Goal: Task Accomplishment & Management: Manage account settings

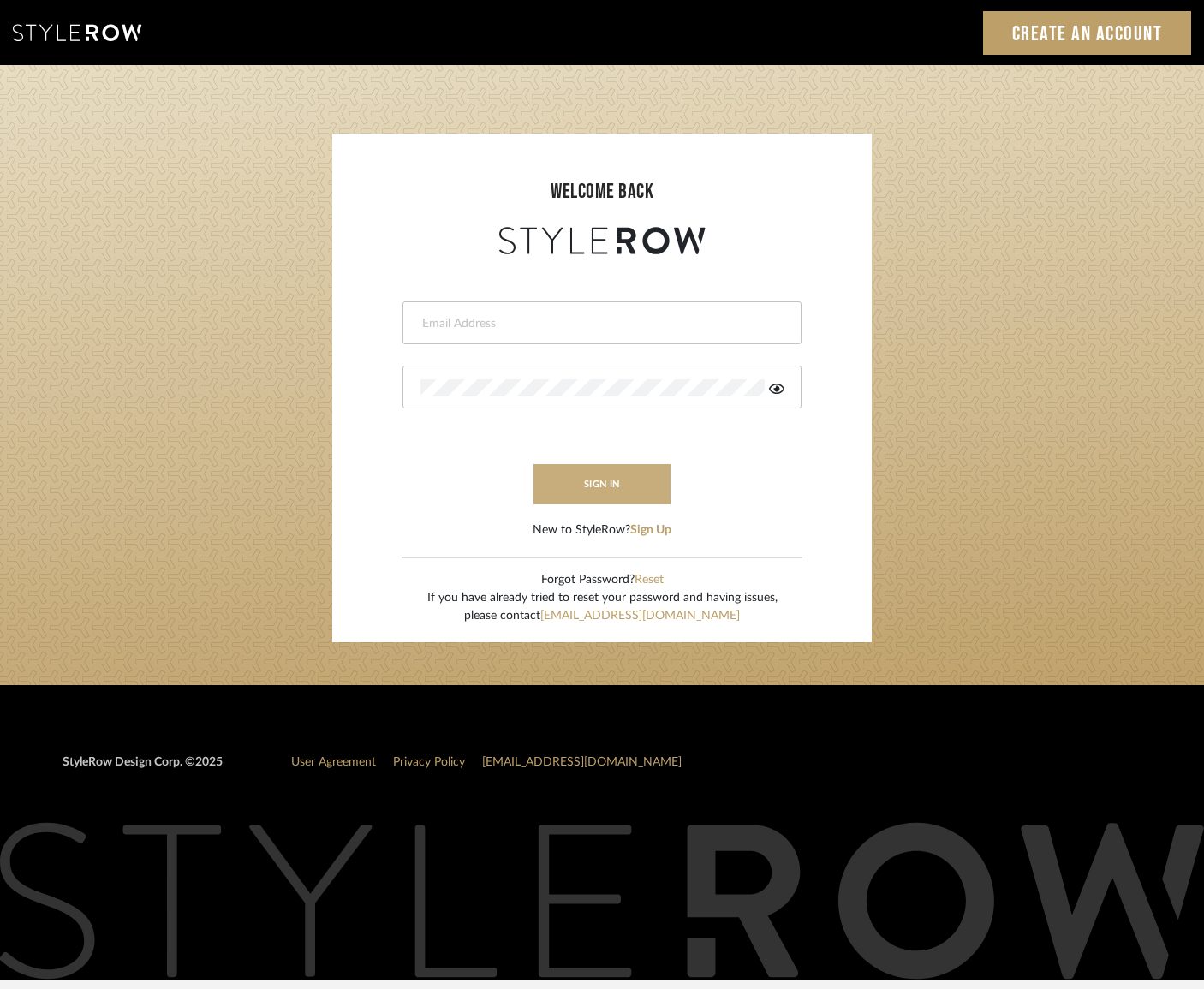
type input "[PERSON_NAME][EMAIL_ADDRESS][DOMAIN_NAME]"
click at [616, 480] on button "sign in" at bounding box center [602, 484] width 137 height 41
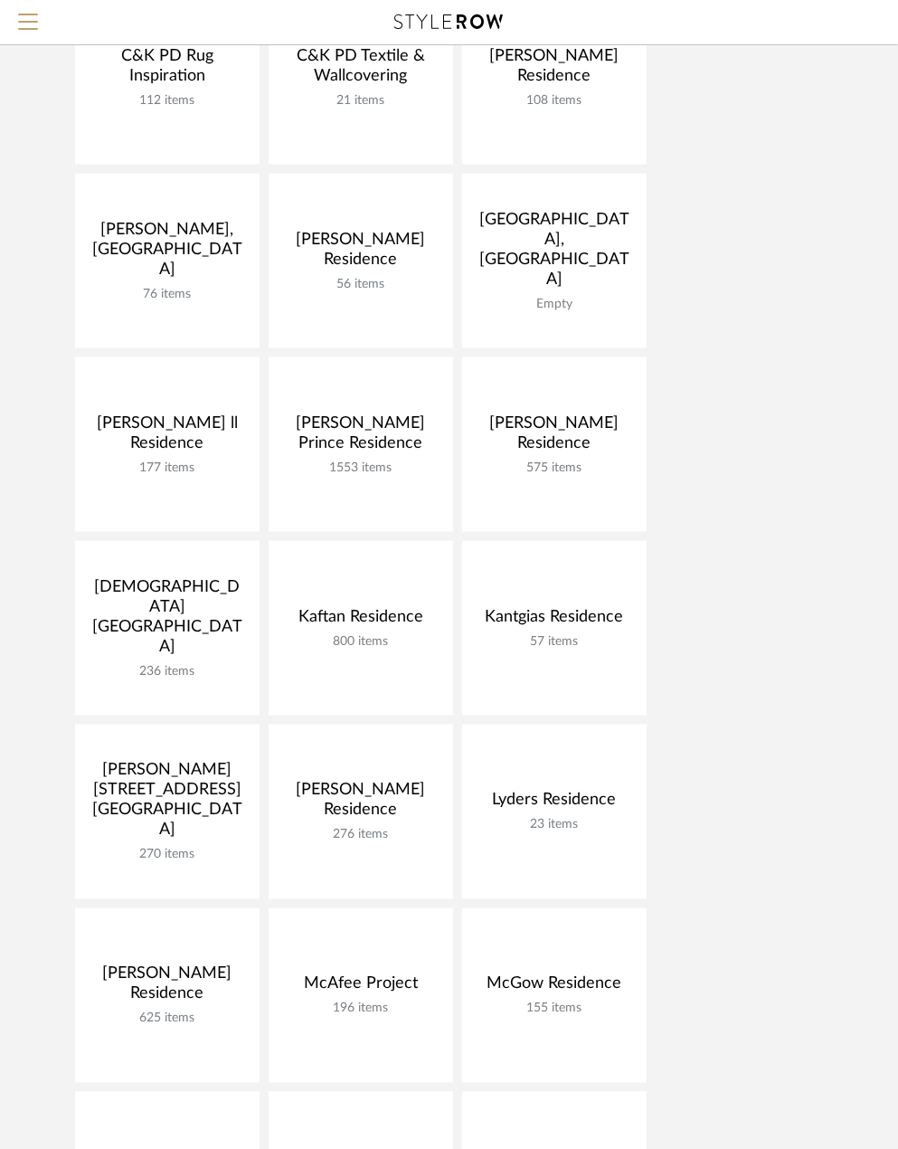
scroll to position [633, 0]
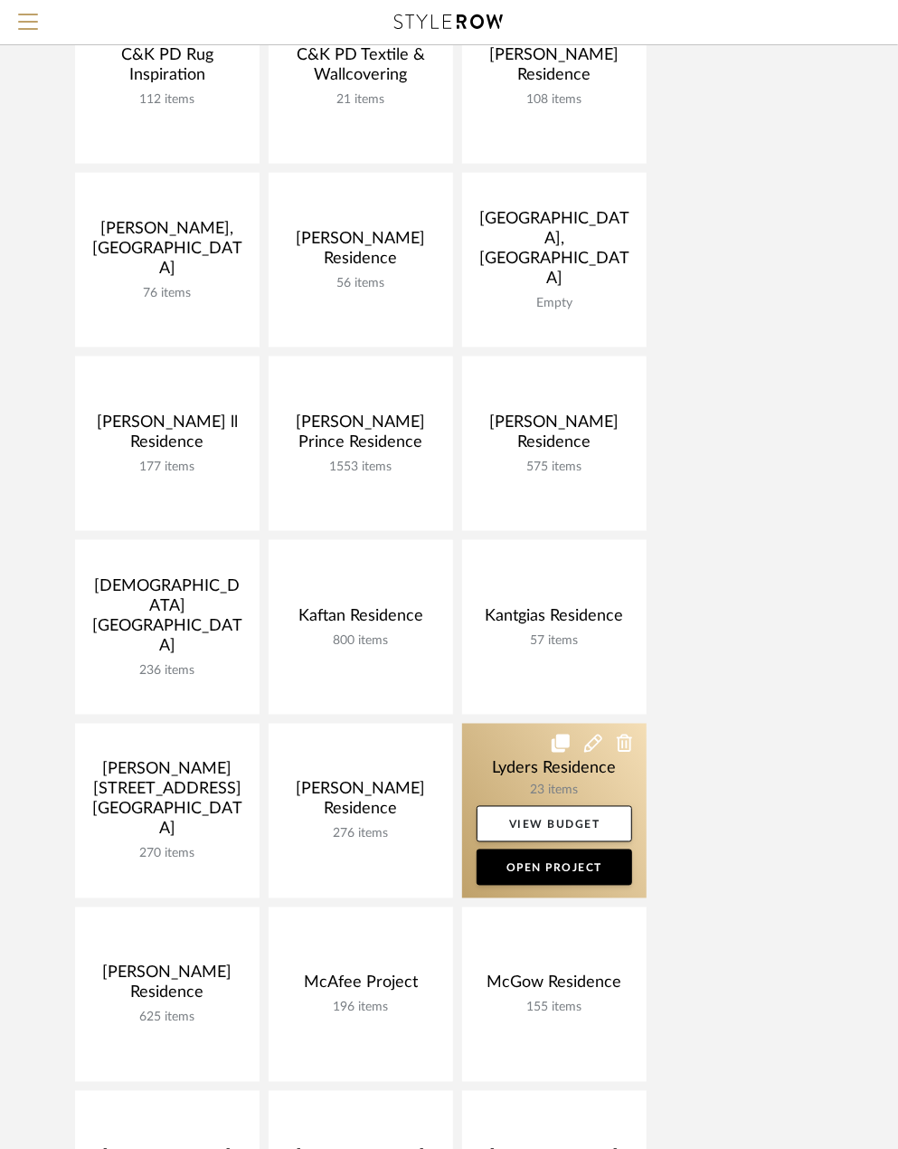
click at [587, 770] on link at bounding box center [554, 811] width 185 height 175
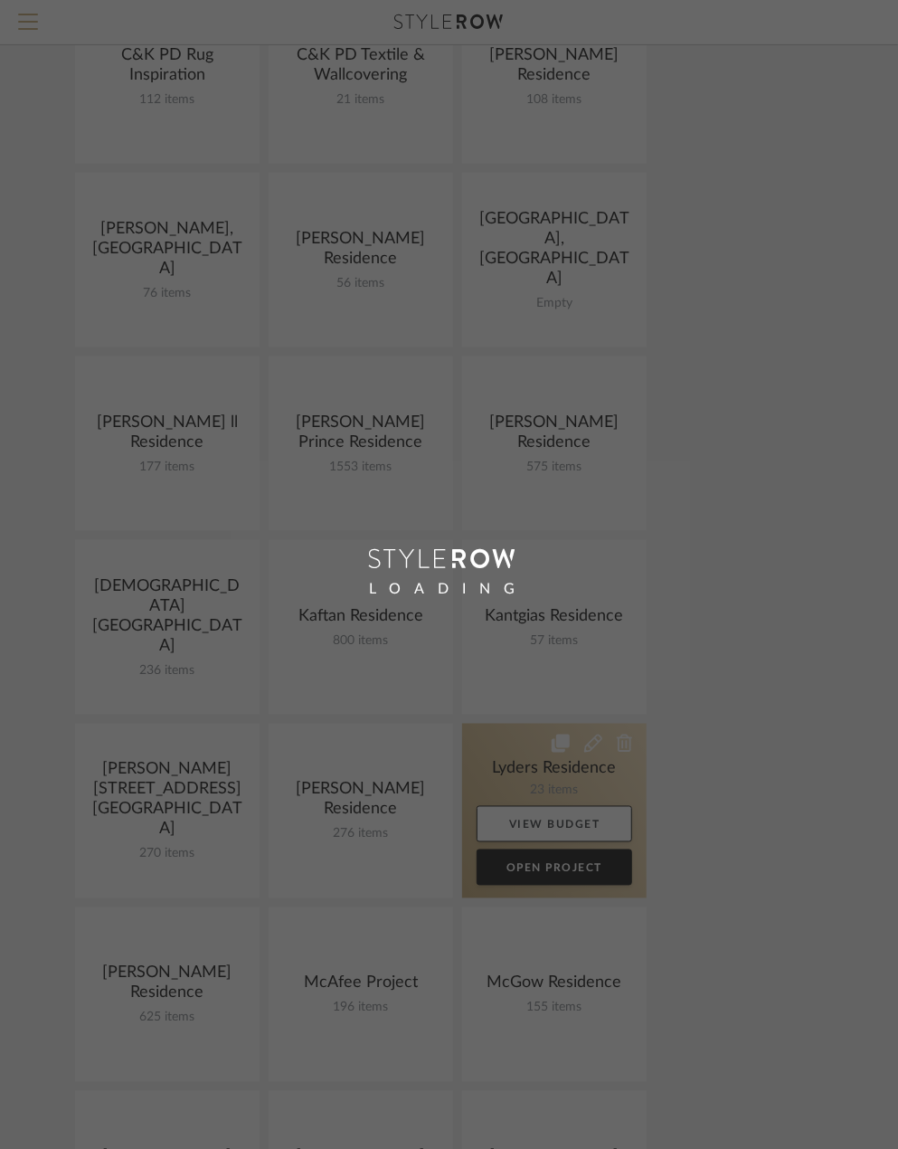
click at [587, 770] on div "Search by brands, products, categories, colors, or styles Hello, [PERSON_NAME] …" at bounding box center [449, 1025] width 898 height 3316
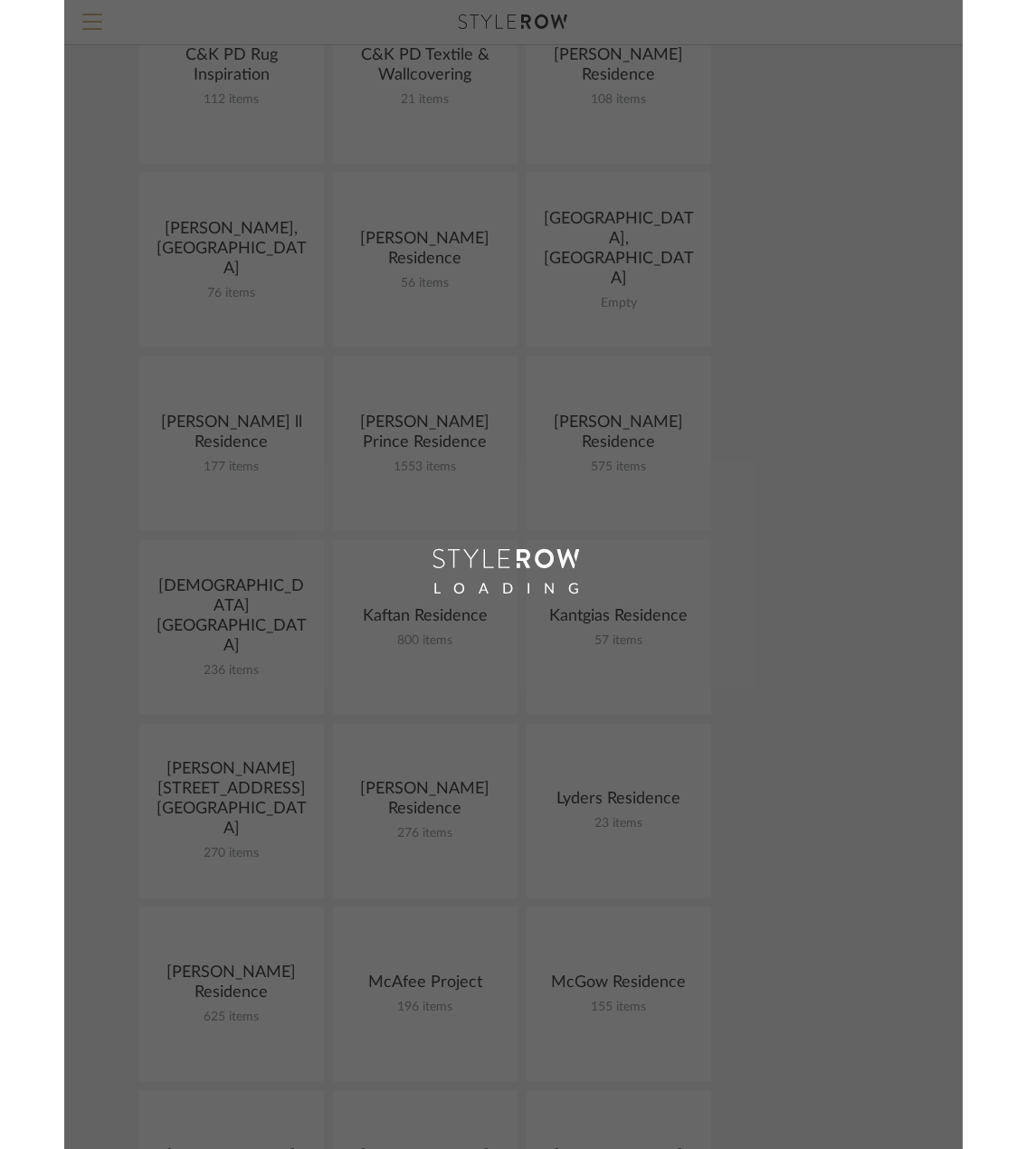
scroll to position [449, 0]
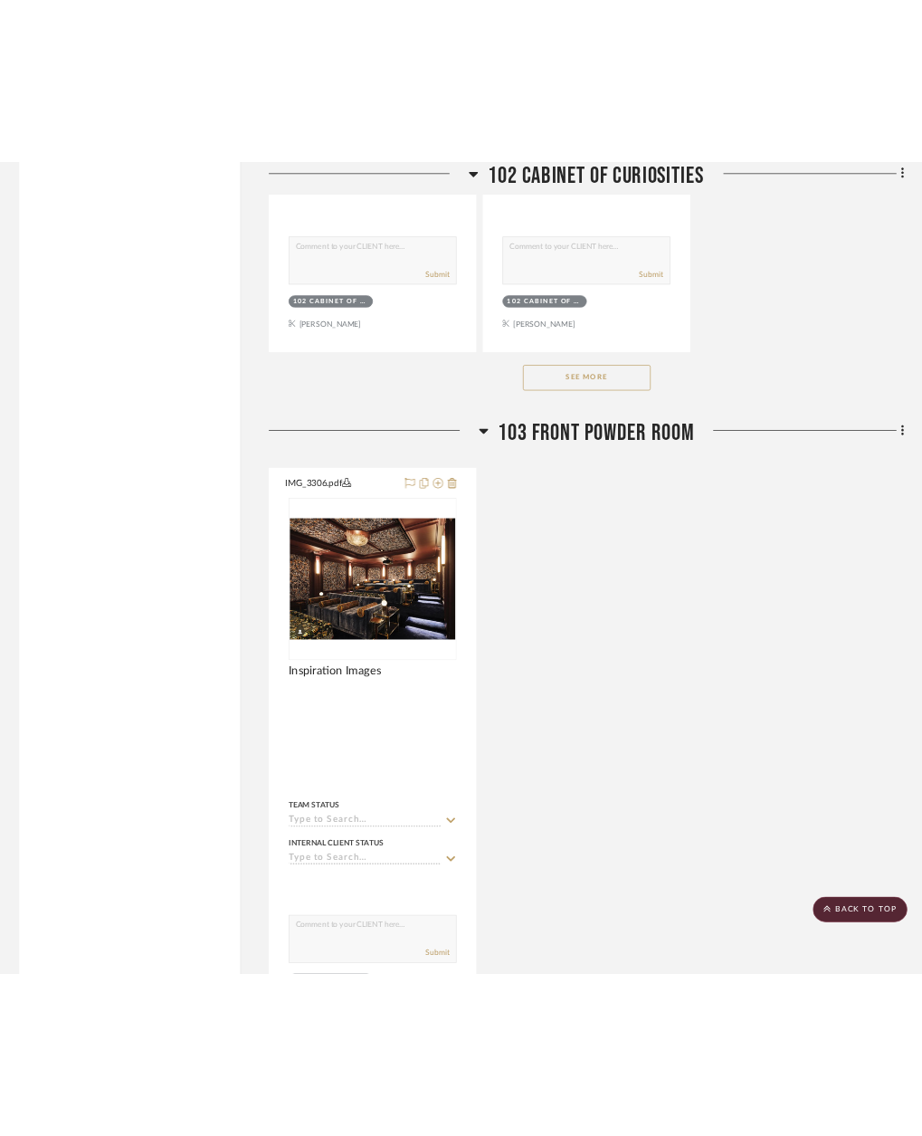
scroll to position [5158, 0]
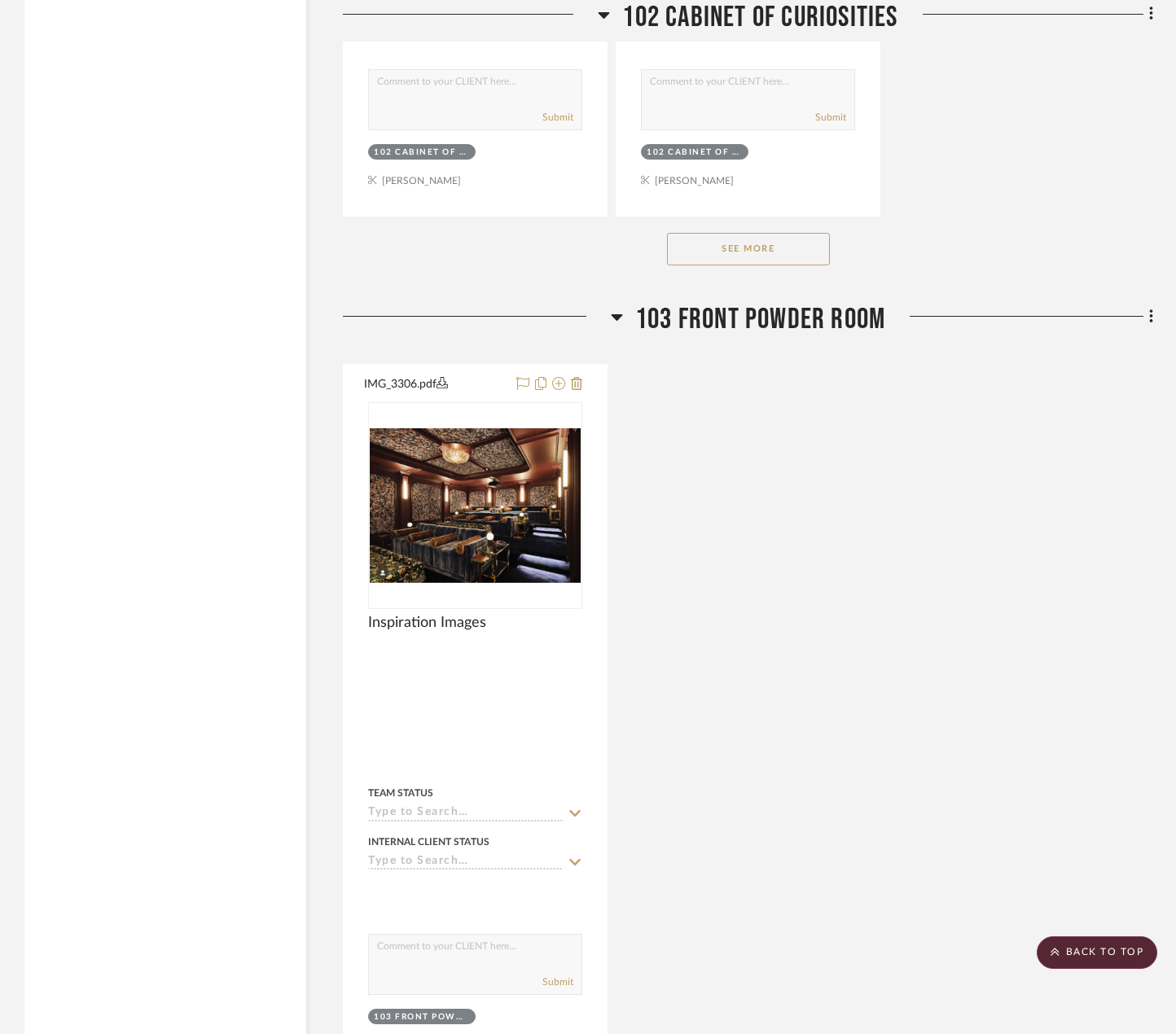
click at [702, 323] on span "103 Front Powder Room" at bounding box center [760, 319] width 250 height 35
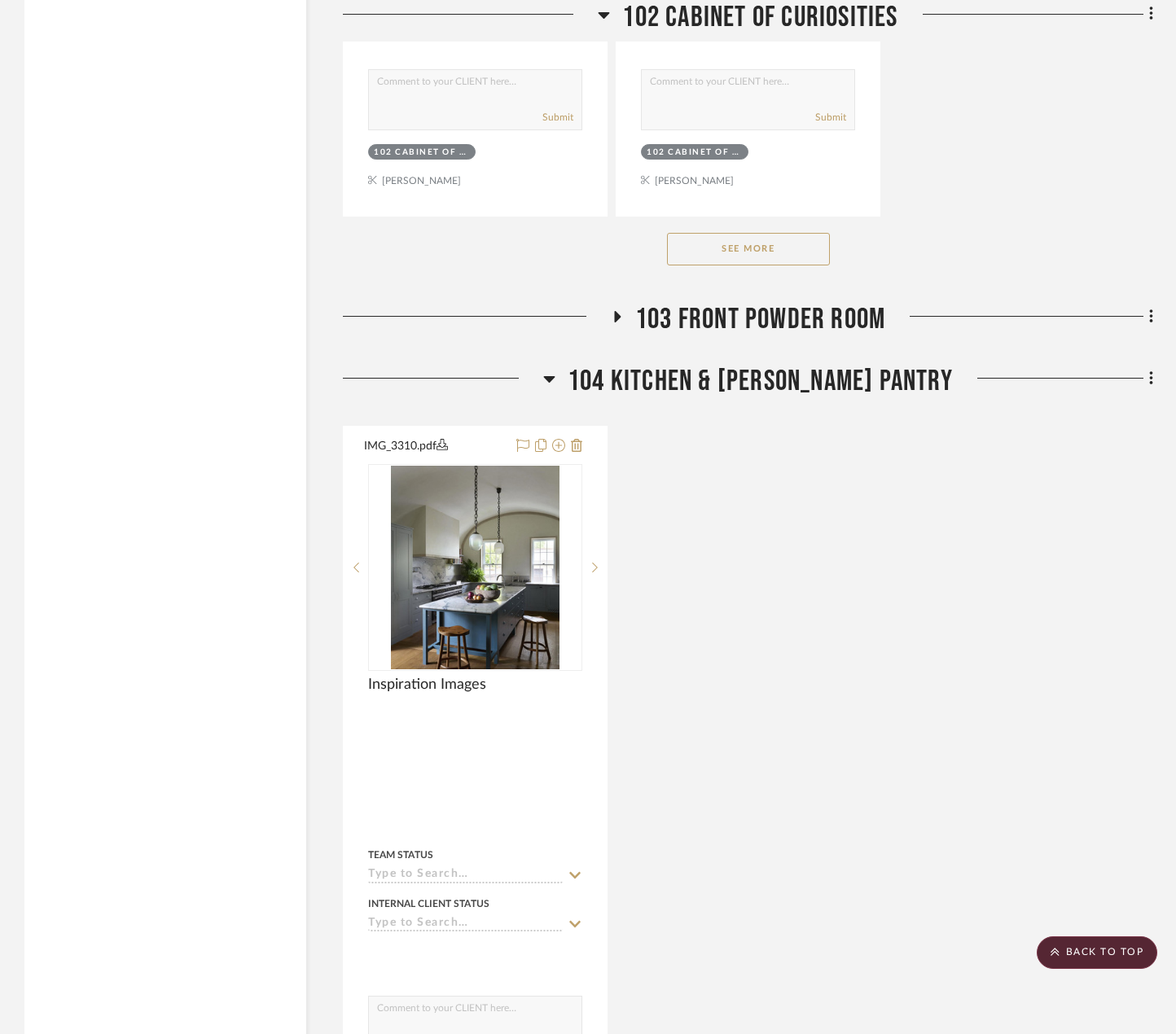
click at [728, 383] on span "104 Kitchen & [PERSON_NAME] Pantry" at bounding box center [760, 381] width 385 height 35
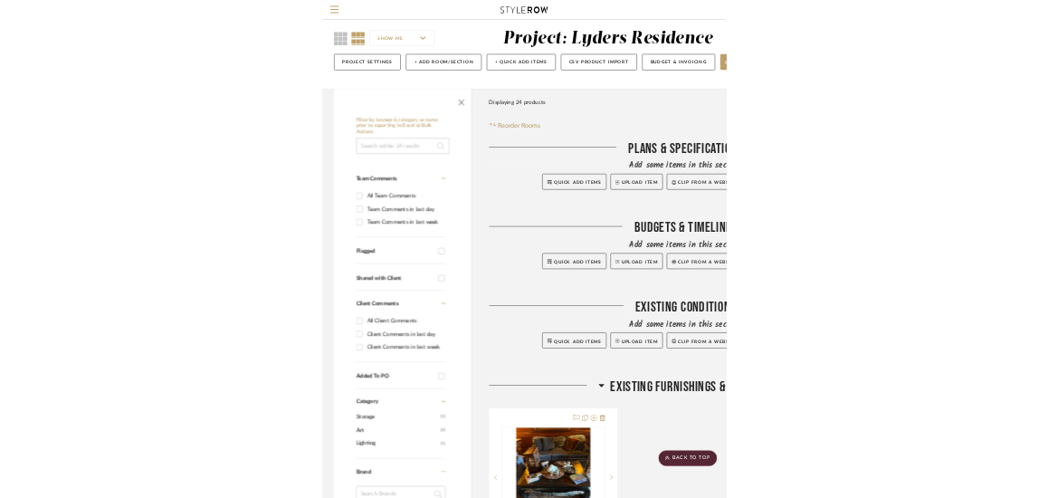
scroll to position [0, 0]
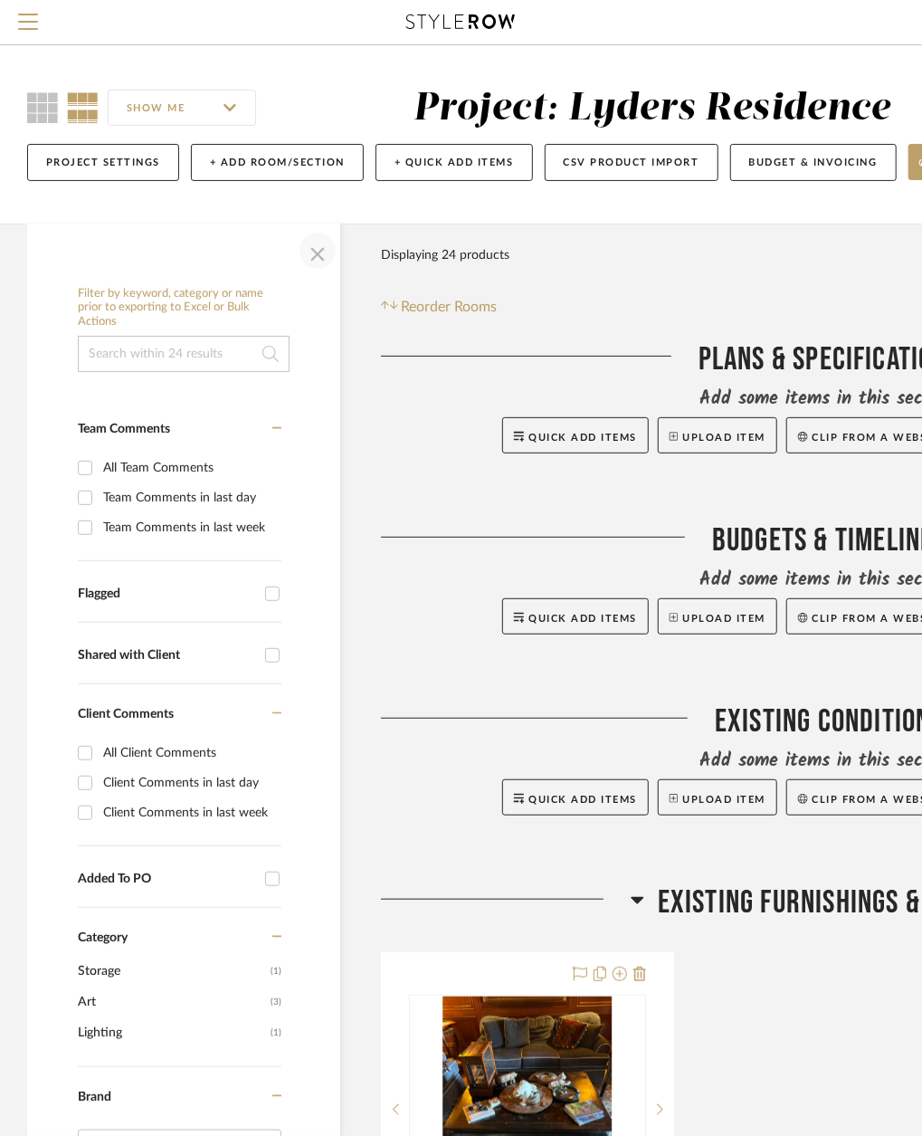
click at [304, 243] on span "button" at bounding box center [317, 250] width 43 height 43
